Goal: Task Accomplishment & Management: Manage account settings

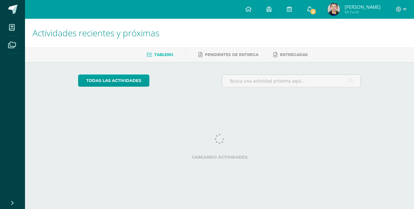
click at [321, 10] on link "[PERSON_NAME] Mi Perfil" at bounding box center [354, 9] width 68 height 19
click at [307, 10] on icon at bounding box center [309, 9] width 5 height 6
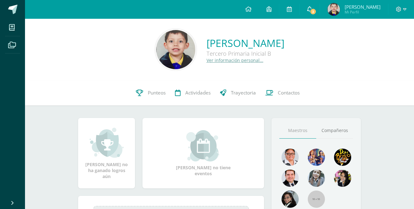
click at [311, 14] on span "3" at bounding box center [313, 11] width 7 height 7
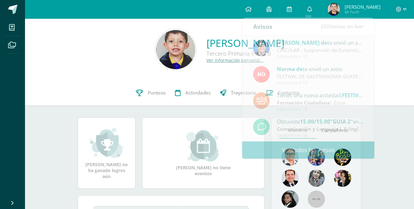
click at [332, 11] on img at bounding box center [334, 9] width 13 height 13
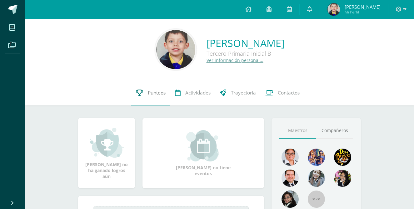
click at [155, 92] on span "Punteos" at bounding box center [157, 92] width 18 height 7
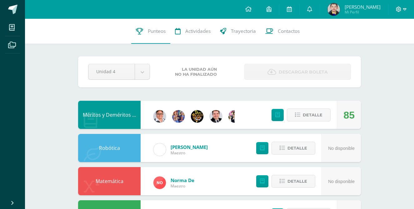
click at [406, 8] on icon at bounding box center [404, 10] width 3 height 6
click at [378, 44] on span "Cerrar sesión" at bounding box center [386, 43] width 28 height 6
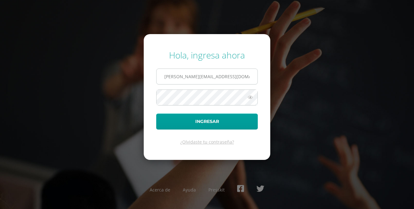
click at [207, 81] on input "[PERSON_NAME][EMAIL_ADDRESS][DOMAIN_NAME]" at bounding box center [207, 76] width 101 height 15
type input "[PERSON_NAME][EMAIL_ADDRESS][DOMAIN_NAME]"
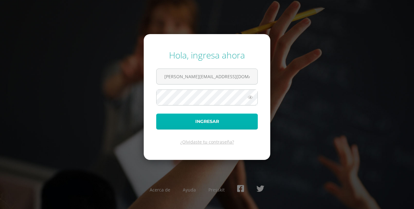
click at [206, 120] on button "Ingresar" at bounding box center [207, 122] width 102 height 16
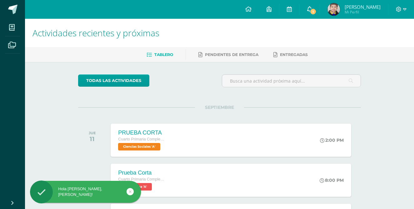
click at [313, 11] on span "1" at bounding box center [313, 11] width 7 height 7
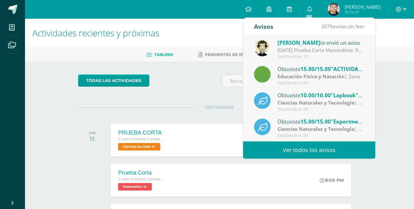
click at [392, 52] on ul "Tablero Pendientes de entrega Entregadas" at bounding box center [227, 54] width 389 height 10
